Goal: Task Accomplishment & Management: Manage account settings

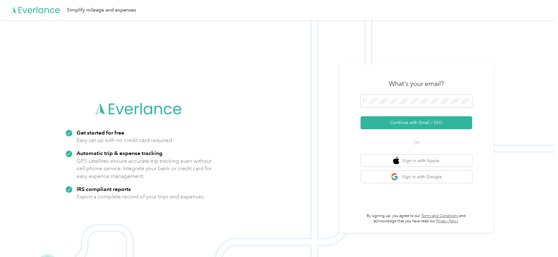
click at [396, 60] on img at bounding box center [277, 148] width 555 height 257
click at [382, 84] on div "What's your email?" at bounding box center [417, 84] width 112 height 22
click at [400, 104] on span at bounding box center [417, 101] width 112 height 13
click at [391, 121] on button "Continue with Email / SSO" at bounding box center [417, 122] width 112 height 13
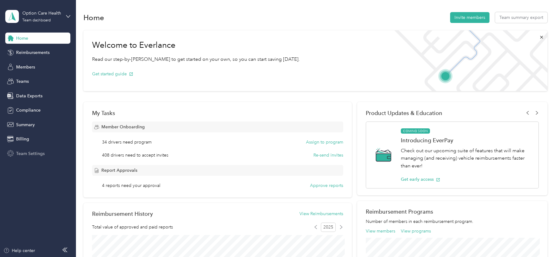
click at [36, 153] on span "Team Settings" at bounding box center [30, 153] width 29 height 7
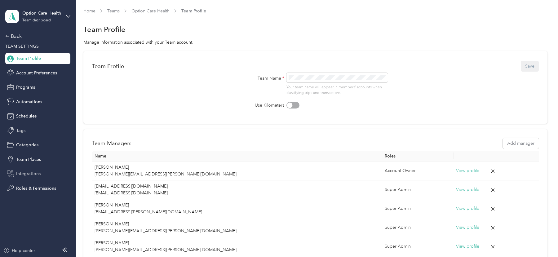
click at [32, 173] on span "Integrations" at bounding box center [28, 173] width 24 height 7
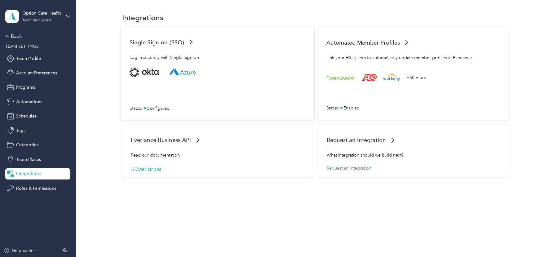
click at [390, 81] on div "+50 more" at bounding box center [413, 77] width 174 height 9
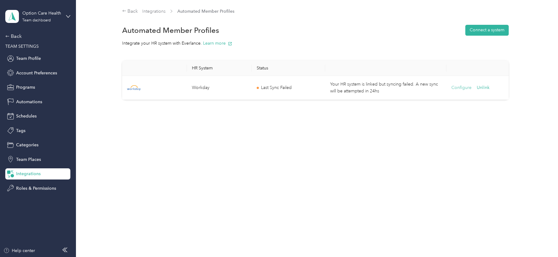
click at [462, 86] on button "Configure" at bounding box center [461, 87] width 20 height 7
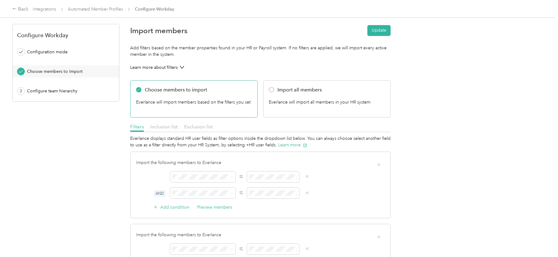
click at [205, 123] on div "Exclusion list" at bounding box center [198, 127] width 29 height 8
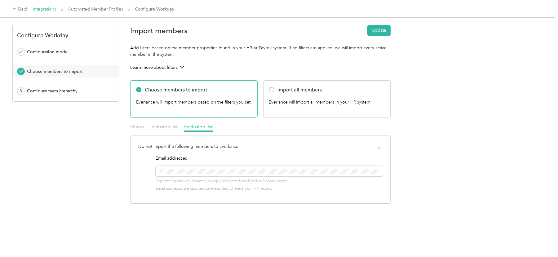
click at [39, 8] on link "Integrations" at bounding box center [44, 9] width 23 height 5
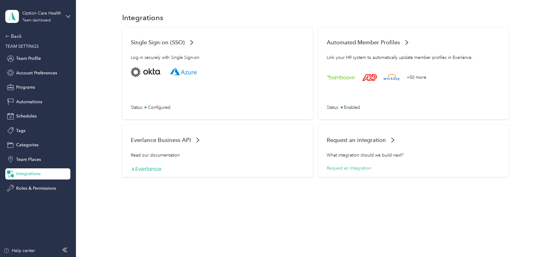
click at [22, 32] on div "Option Care Health Team dashboard Back TEAM SETTINGS Team Profile Account Prefe…" at bounding box center [37, 97] width 65 height 194
click at [19, 35] on div "Back" at bounding box center [36, 36] width 62 height 7
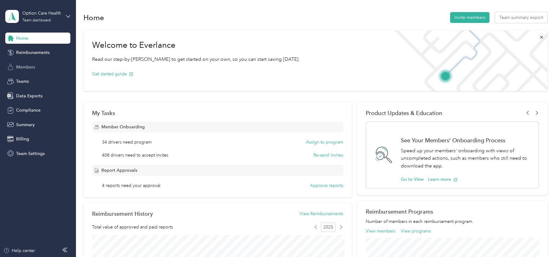
click at [29, 67] on span "Members" at bounding box center [25, 67] width 19 height 7
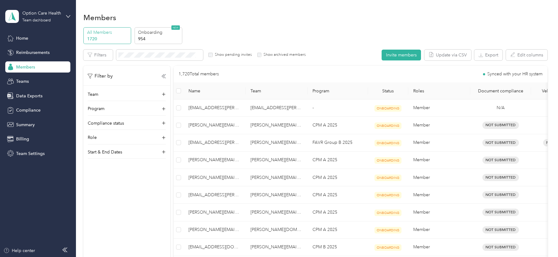
click at [263, 55] on label "Show archived members" at bounding box center [283, 55] width 44 height 6
click at [214, 56] on label "Show pending invites" at bounding box center [232, 55] width 39 height 6
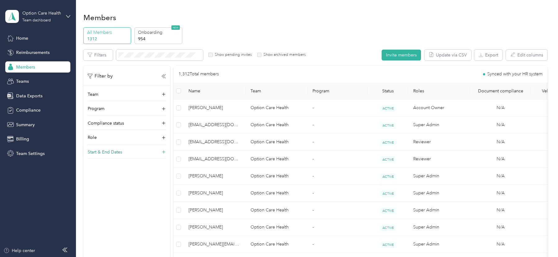
click at [113, 150] on p "Start & End Dates" at bounding box center [105, 152] width 34 height 7
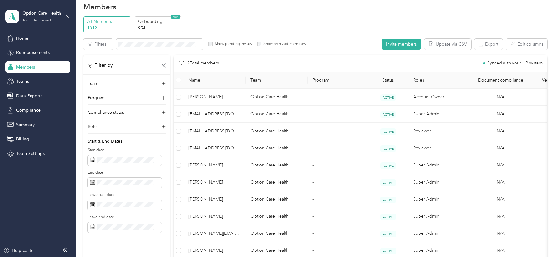
scroll to position [12, 0]
click at [231, 42] on label "Show pending invites" at bounding box center [232, 43] width 39 height 6
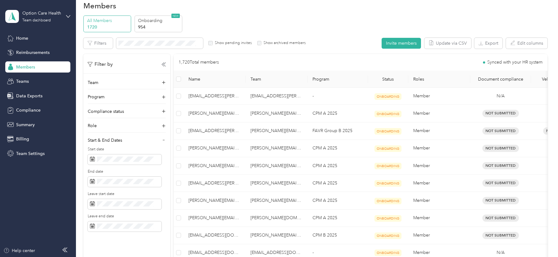
click at [238, 47] on div "Filters Show pending invites Show archived members" at bounding box center [194, 43] width 222 height 11
click at [234, 42] on label "Show pending invites" at bounding box center [232, 43] width 39 height 6
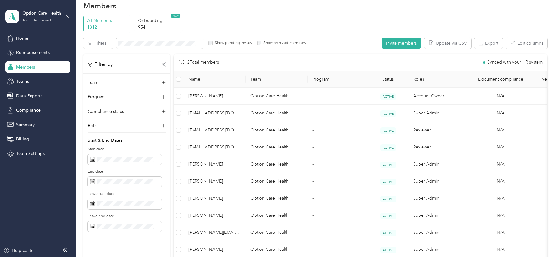
click at [268, 42] on label "Show archived members" at bounding box center [283, 43] width 44 height 6
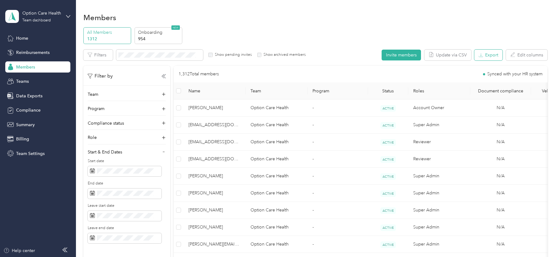
click at [498, 56] on button "Export" at bounding box center [488, 55] width 28 height 11
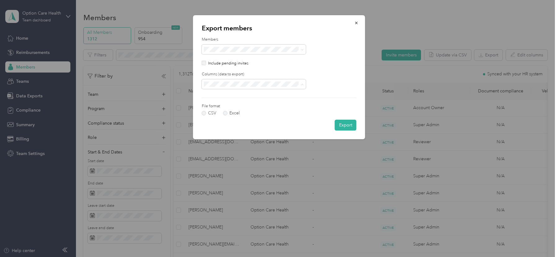
click at [219, 104] on span "All columns" at bounding box center [217, 105] width 23 height 5
click at [342, 125] on button "Export" at bounding box center [346, 125] width 22 height 11
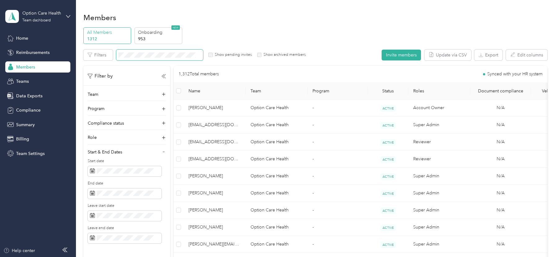
click at [153, 51] on span at bounding box center [159, 55] width 87 height 11
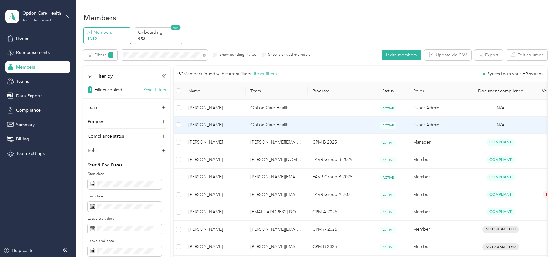
click at [219, 125] on span "[PERSON_NAME]" at bounding box center [214, 125] width 52 height 7
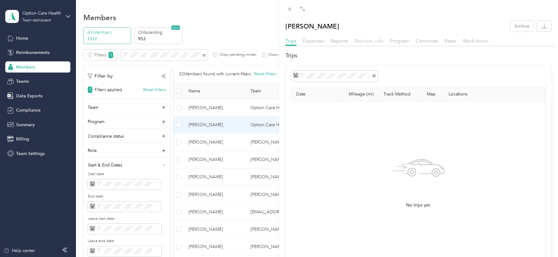
click at [363, 42] on span "Member info" at bounding box center [368, 41] width 29 height 6
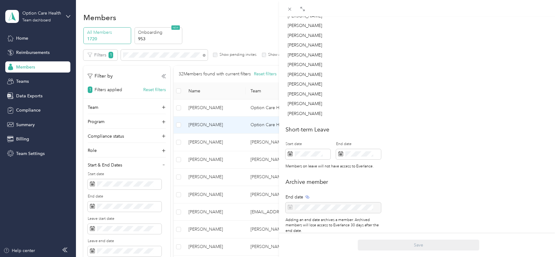
scroll to position [358, 0]
click at [42, 17] on div "[PERSON_NAME] Archive Trips Expenses Reports Member info Program Commute Rates …" at bounding box center [279, 128] width 558 height 257
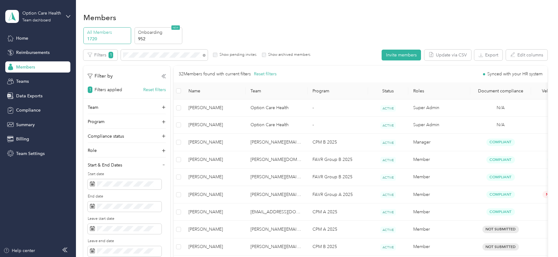
scroll to position [166, 0]
click at [59, 12] on div at bounding box center [279, 128] width 558 height 257
click at [62, 17] on div "Option Care Health Team dashboard" at bounding box center [37, 17] width 65 height 22
click at [48, 80] on div "Log out" at bounding box center [71, 79] width 122 height 11
